Goal: Transaction & Acquisition: Purchase product/service

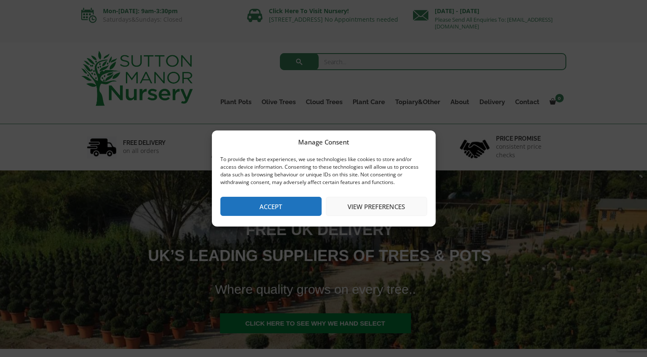
click at [307, 206] on button "Accept" at bounding box center [270, 206] width 101 height 19
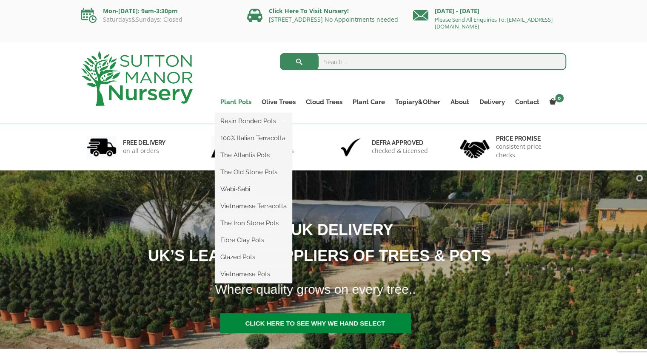
click at [235, 101] on link "Plant Pots" at bounding box center [235, 102] width 41 height 12
click at [241, 103] on link "Plant Pots" at bounding box center [235, 102] width 41 height 12
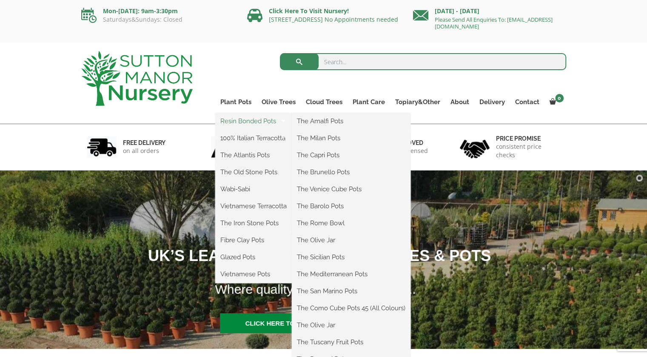
click at [249, 120] on link "Resin Bonded Pots" at bounding box center [253, 121] width 77 height 13
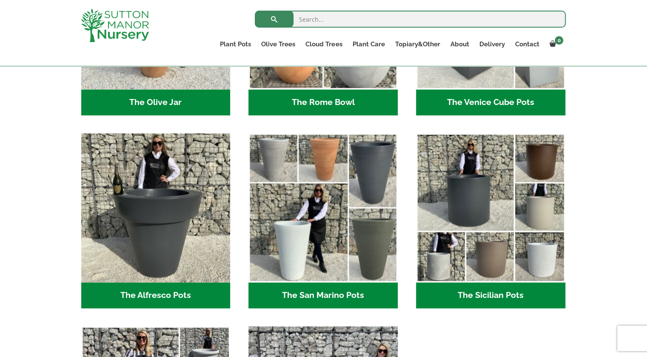
scroll to position [937, 0]
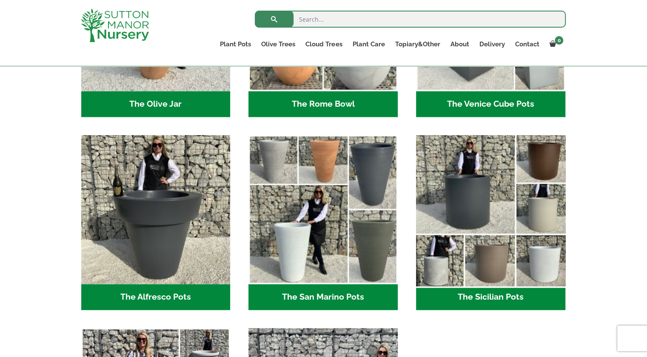
click at [483, 216] on img "Visit product category The Sicilian Pots" at bounding box center [490, 209] width 157 height 157
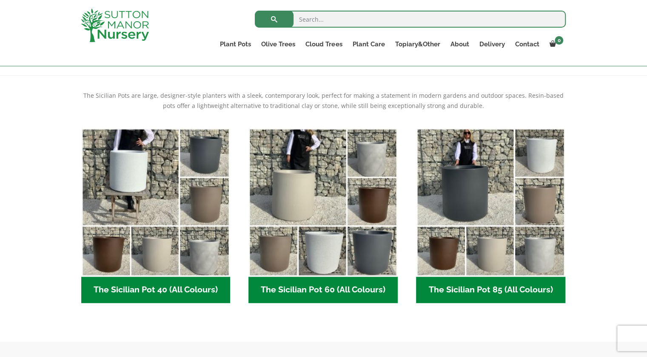
scroll to position [164, 0]
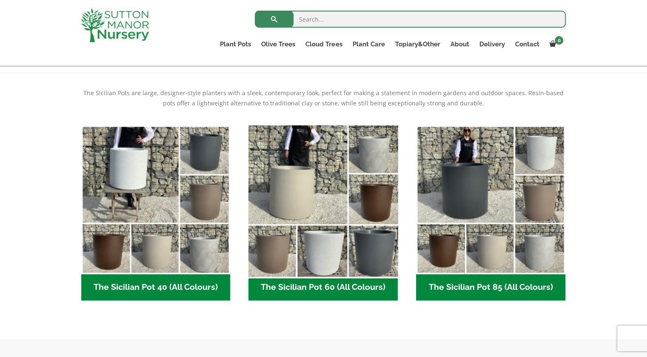
click at [326, 203] on img "Visit product category The Sicilian Pot 60 (All Colours)" at bounding box center [323, 200] width 157 height 157
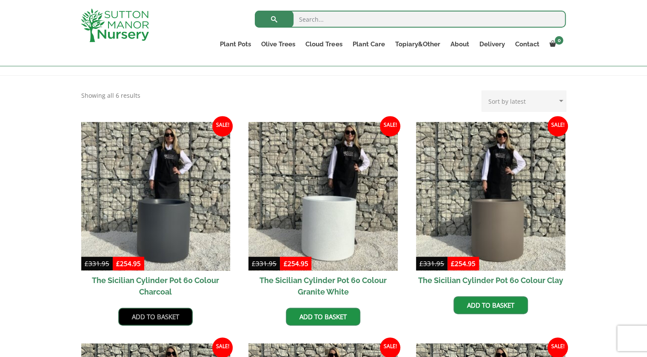
scroll to position [162, 0]
click at [165, 319] on link "Add to basket" at bounding box center [155, 317] width 74 height 18
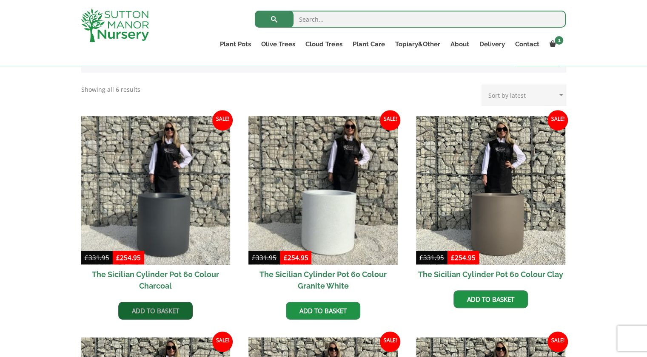
click at [163, 313] on link "Add to basket" at bounding box center [155, 311] width 74 height 18
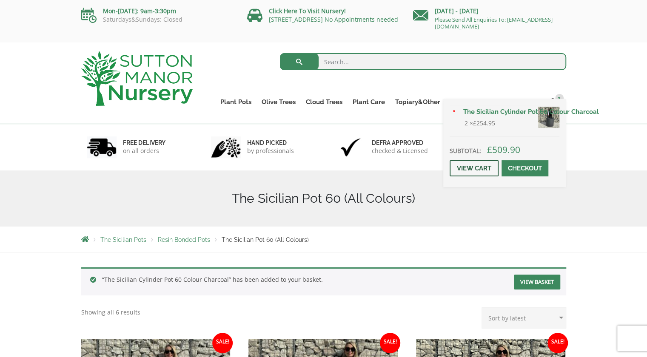
click at [475, 168] on link "View cart" at bounding box center [474, 168] width 49 height 16
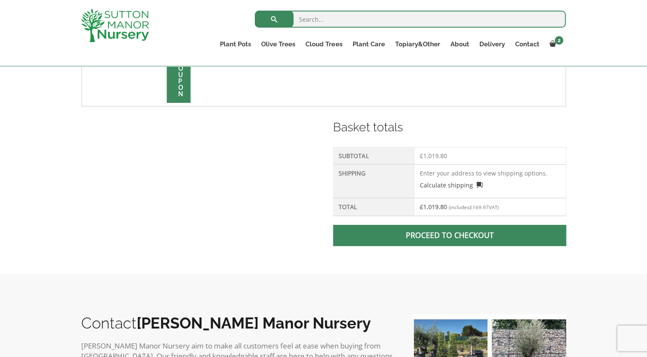
scroll to position [339, 0]
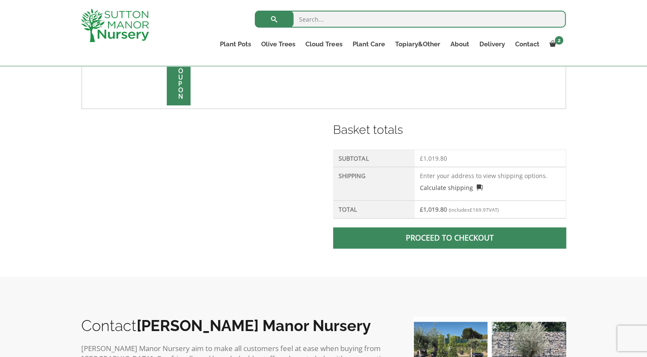
click at [479, 239] on link "Proceed to checkout" at bounding box center [449, 238] width 233 height 21
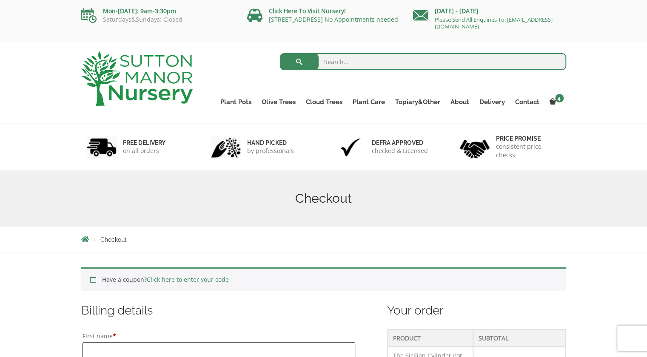
click at [135, 347] on input "First name *" at bounding box center [219, 353] width 273 height 21
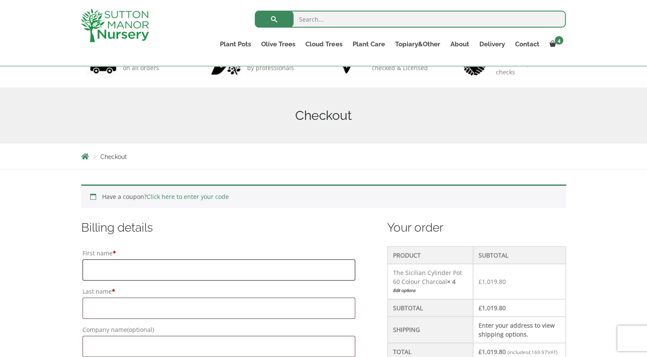
scroll to position [66, 0]
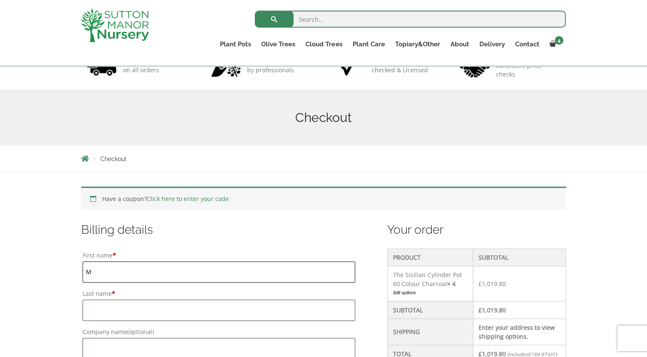
type input "Mariella"
type input "[PERSON_NAME]"
type input "Southend Barns Office"
type input "Donnington"
type input "Chichester"
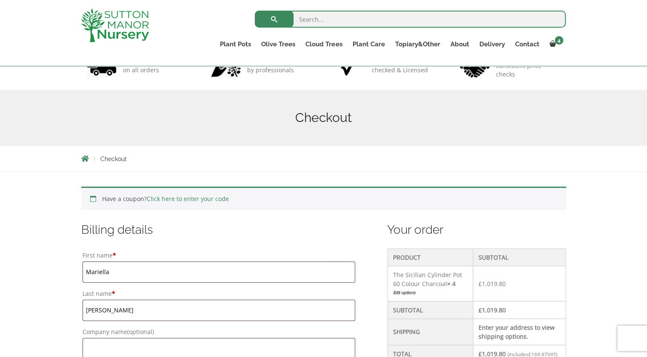
type input "[GEOGRAPHIC_DATA]"
type input "PO20 7PS"
type input "07976727096"
type input "[EMAIL_ADDRESS][DOMAIN_NAME]"
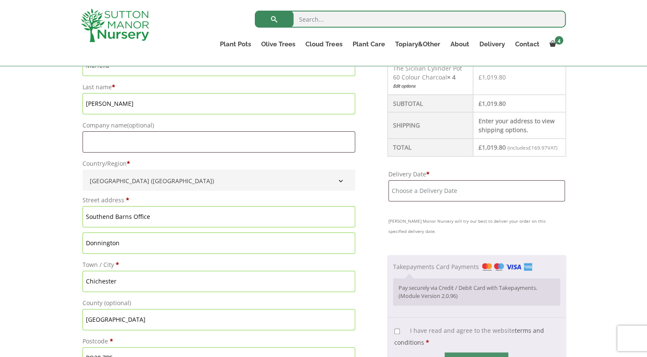
scroll to position [274, 0]
click at [104, 142] on input "Company name (optional)" at bounding box center [219, 140] width 273 height 21
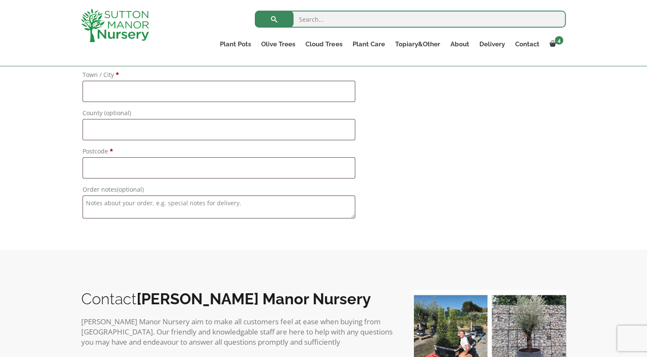
scroll to position [898, 0]
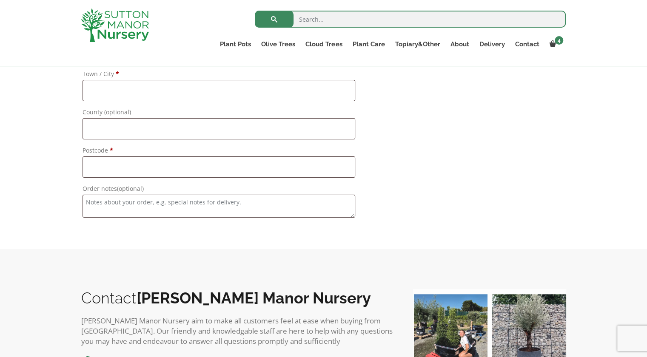
type input "Southend Farm Ltd."
click at [86, 203] on textarea "Order notes (optional)" at bounding box center [219, 206] width 273 height 23
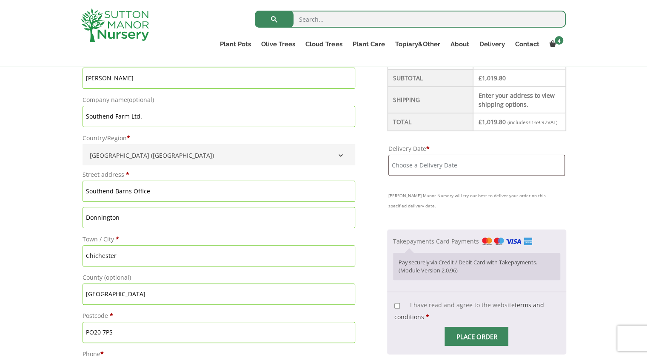
scroll to position [302, 0]
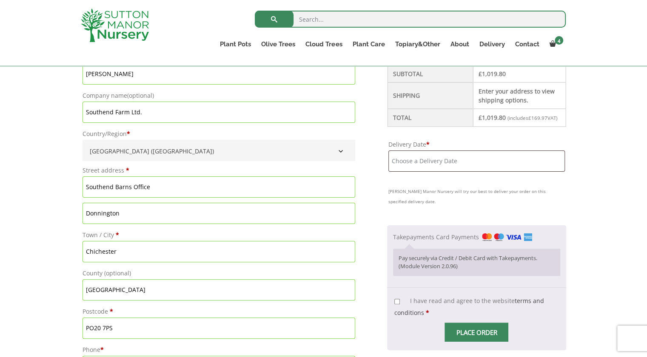
type textarea "Please check before delivery on 07976 727096 as we might have a wedding in prog…"
click at [451, 170] on input "Delivery Date *" at bounding box center [477, 161] width 176 height 21
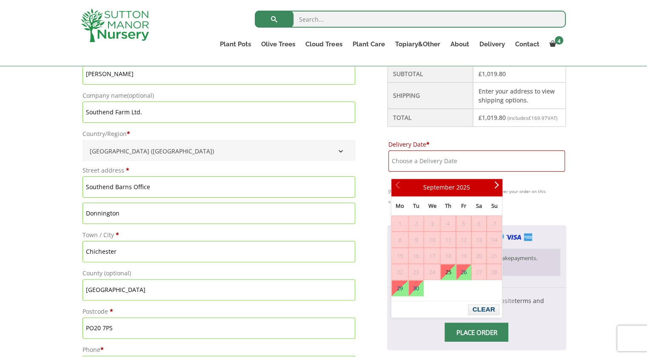
click at [446, 271] on link "25" at bounding box center [448, 272] width 14 height 15
type input "[DATE]"
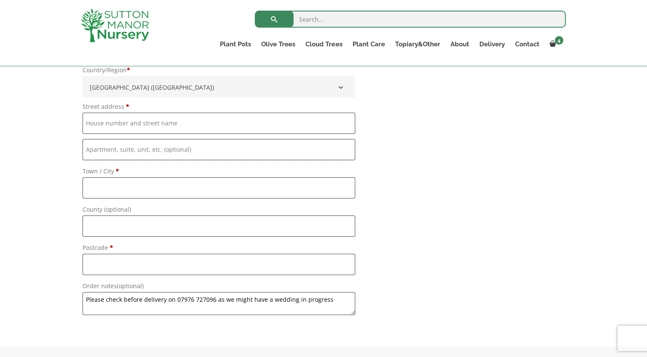
scroll to position [797, 0]
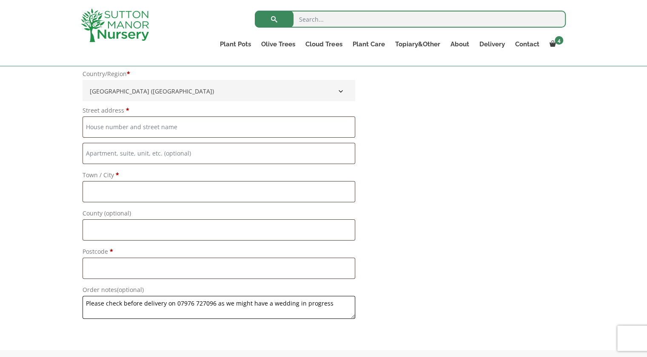
drag, startPoint x: 333, startPoint y: 302, endPoint x: 66, endPoint y: 303, distance: 266.4
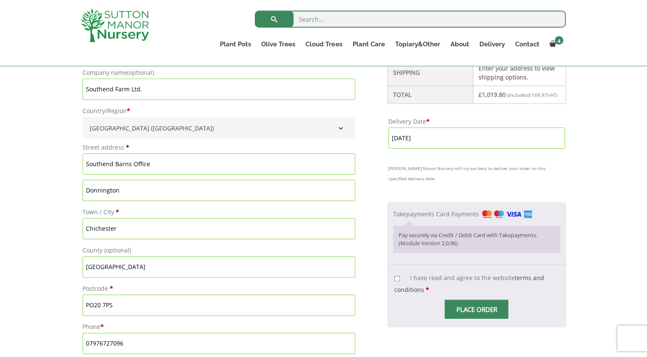
scroll to position [325, 0]
click at [398, 282] on input "I have read and agree to the website terms and conditions *" at bounding box center [397, 279] width 6 height 6
checkbox input "true"
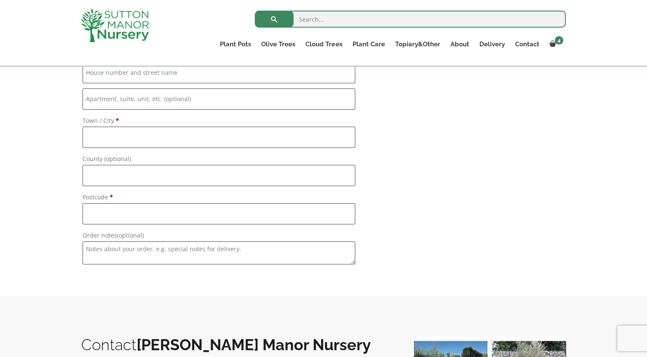
scroll to position [846, 0]
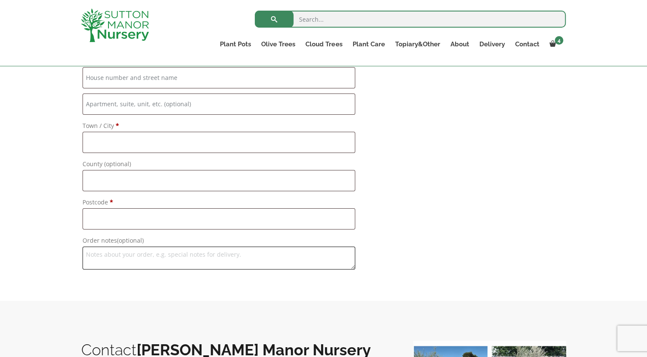
click at [110, 248] on textarea "Order notes (optional)" at bounding box center [219, 258] width 273 height 23
type textarea "Please deliver to office"
